Goal: Use online tool/utility

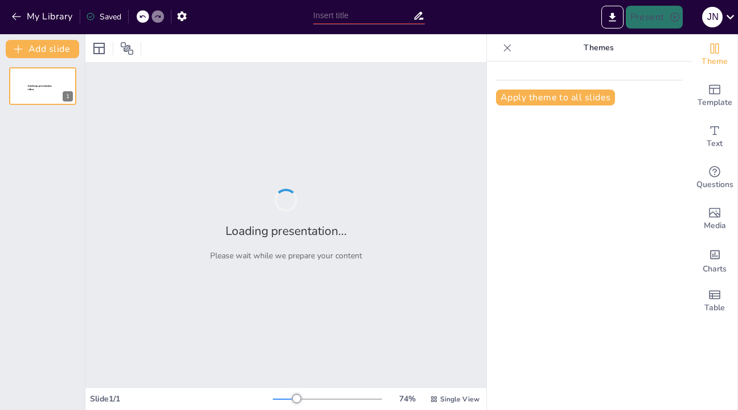
type input "Understanding the Core Components of the Franchise Business Model"
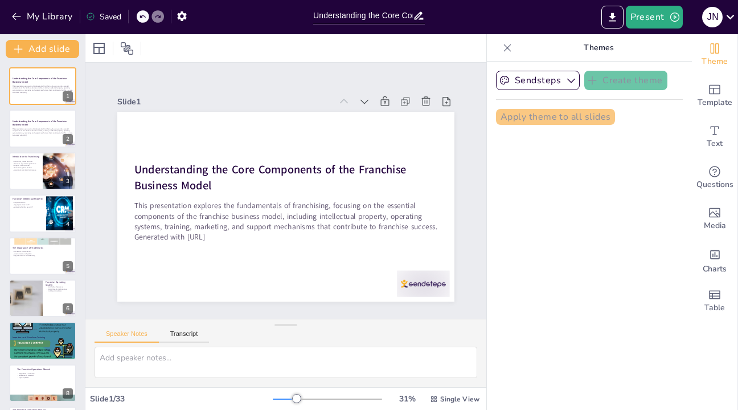
checkbox input "true"
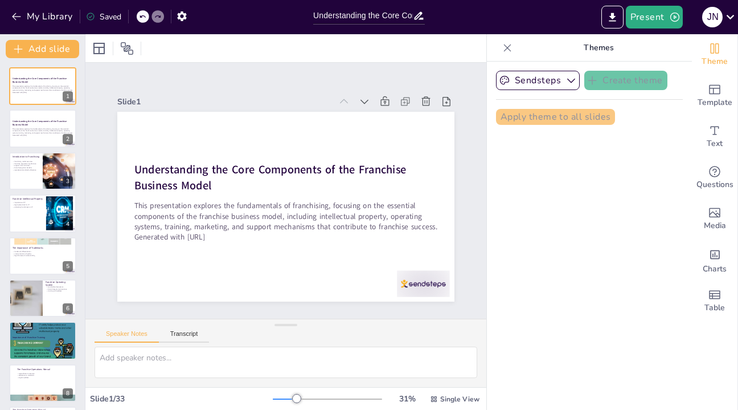
checkbox input "true"
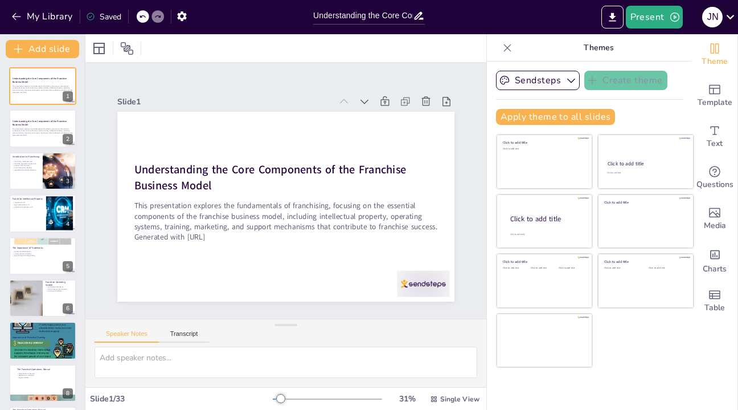
click at [723, 13] on icon at bounding box center [730, 16] width 15 height 15
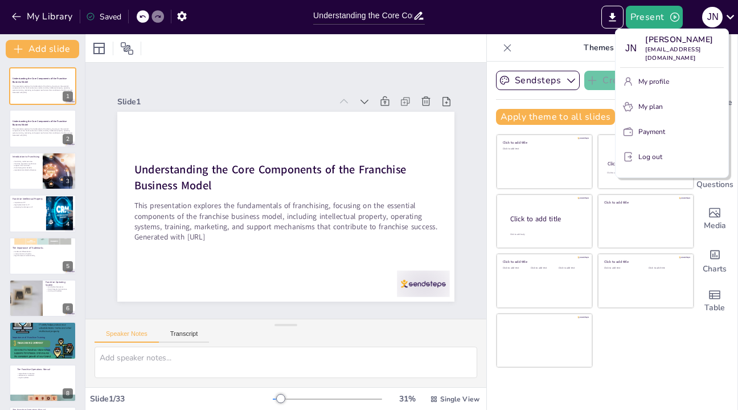
click at [665, 122] on button "Payment" at bounding box center [672, 131] width 104 height 18
